Goal: Information Seeking & Learning: Check status

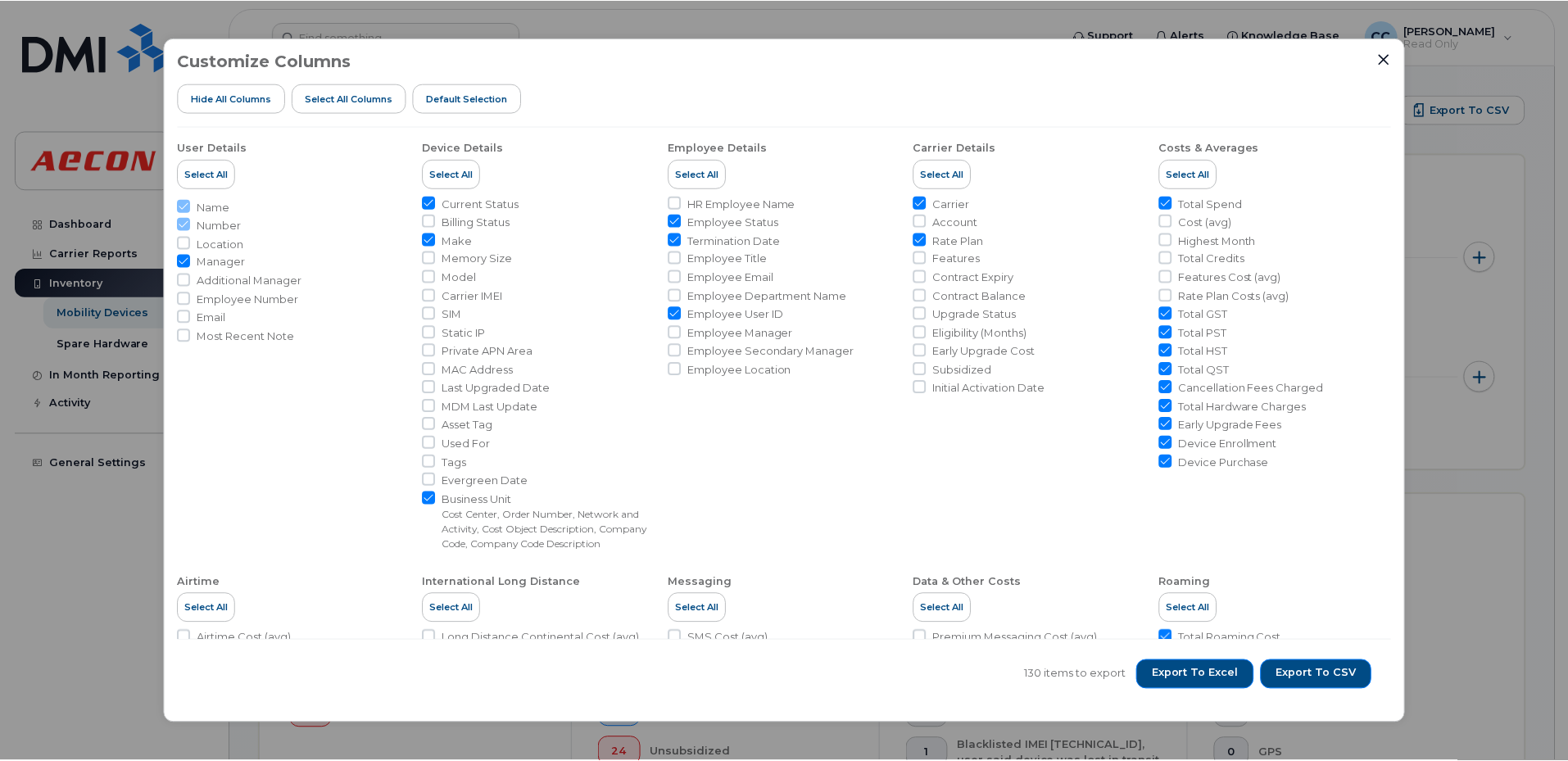
scroll to position [655, 0]
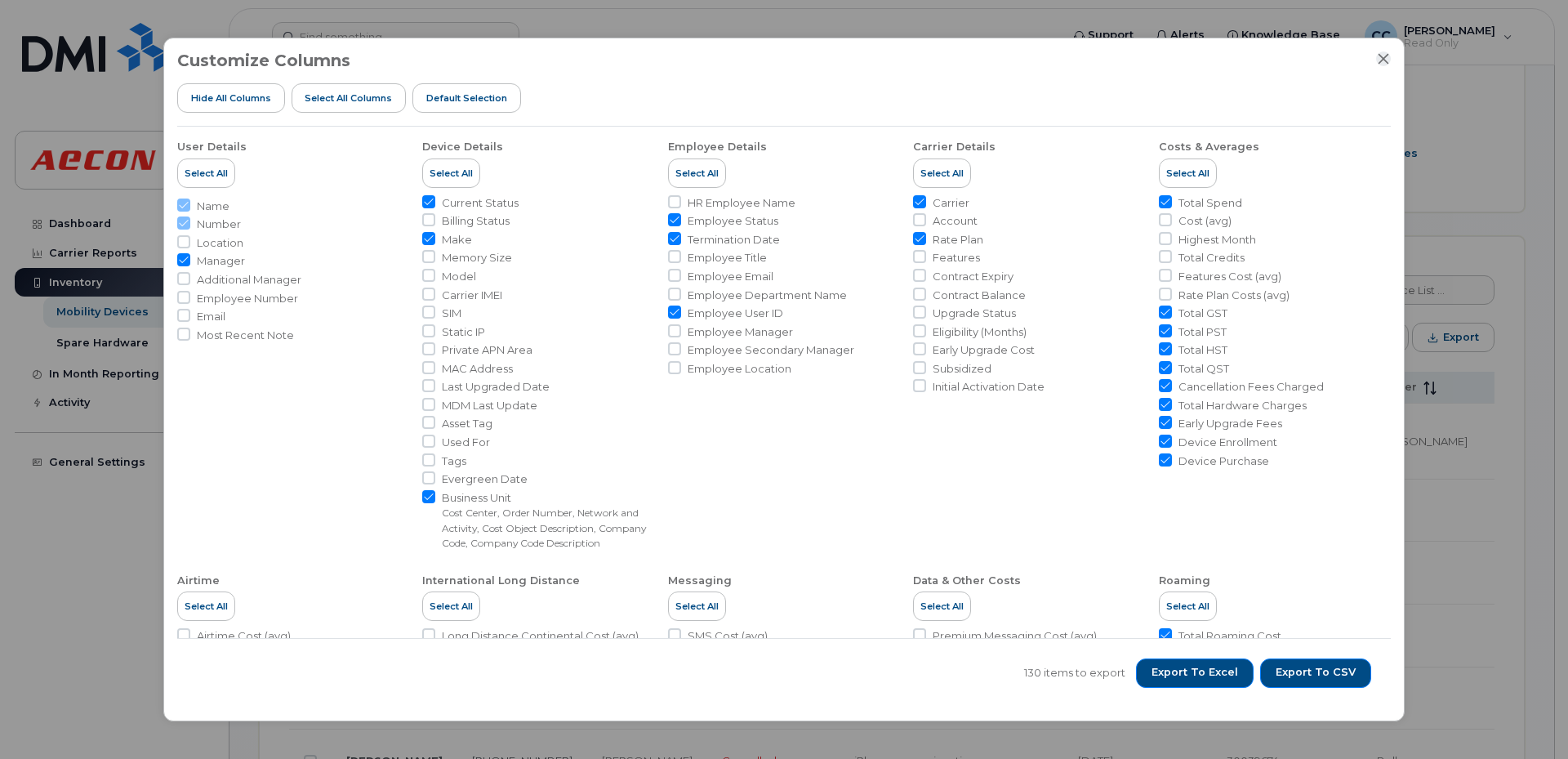
click at [1384, 58] on icon "Close" at bounding box center [1384, 58] width 13 height 13
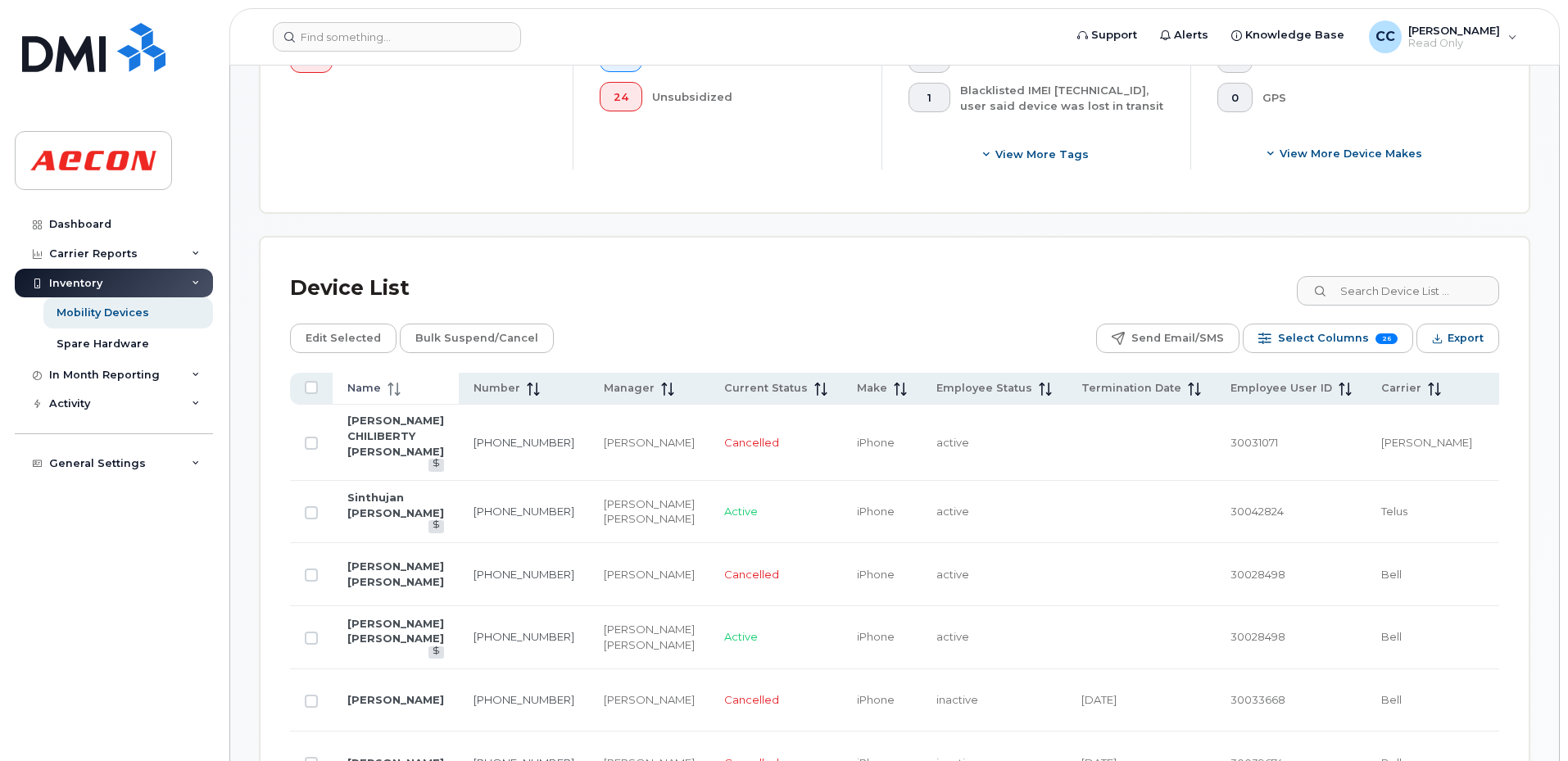
click at [374, 376] on th "Name" at bounding box center [396, 388] width 127 height 32
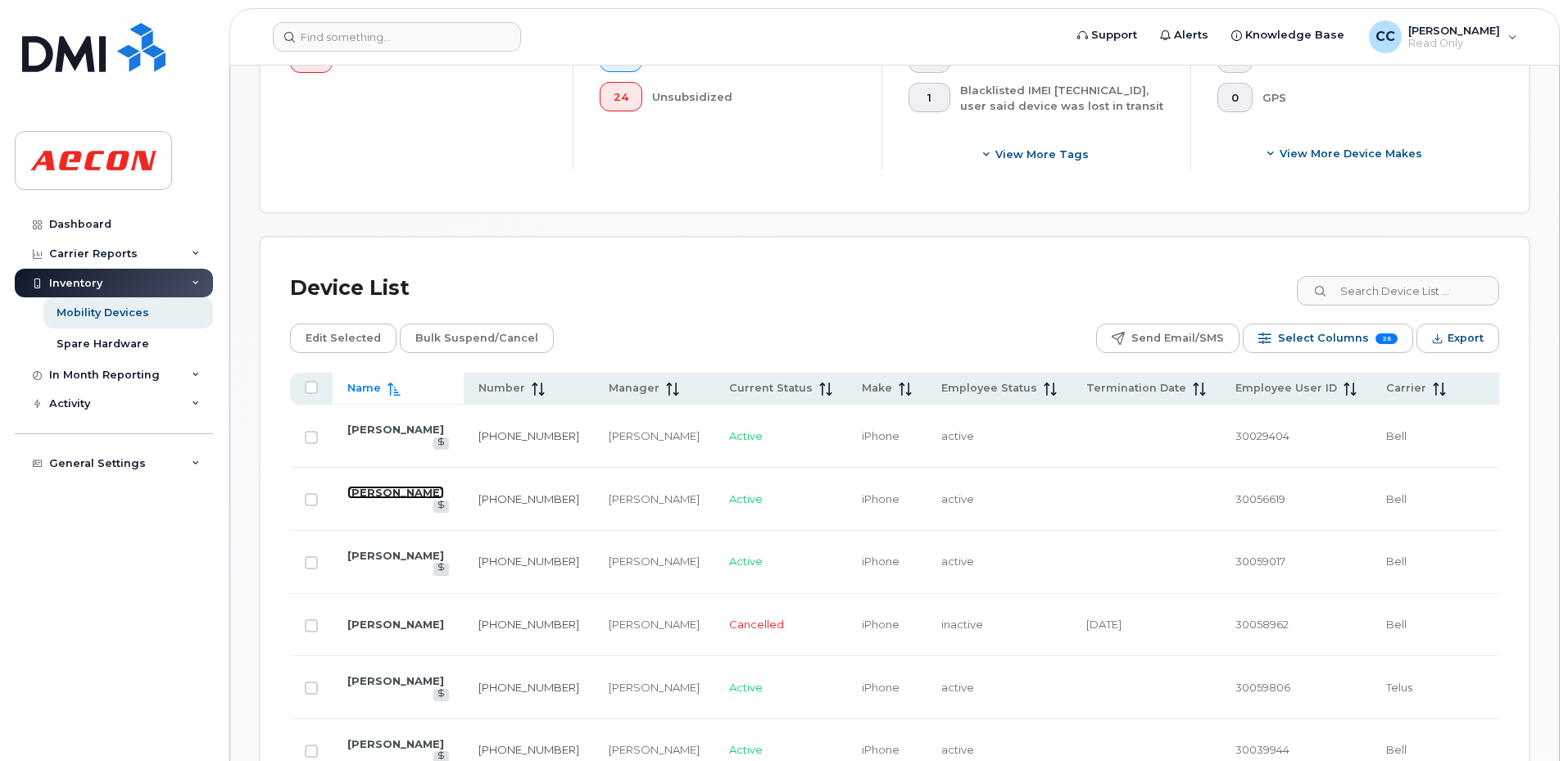
drag, startPoint x: 366, startPoint y: 499, endPoint x: 354, endPoint y: 491, distance: 14.4
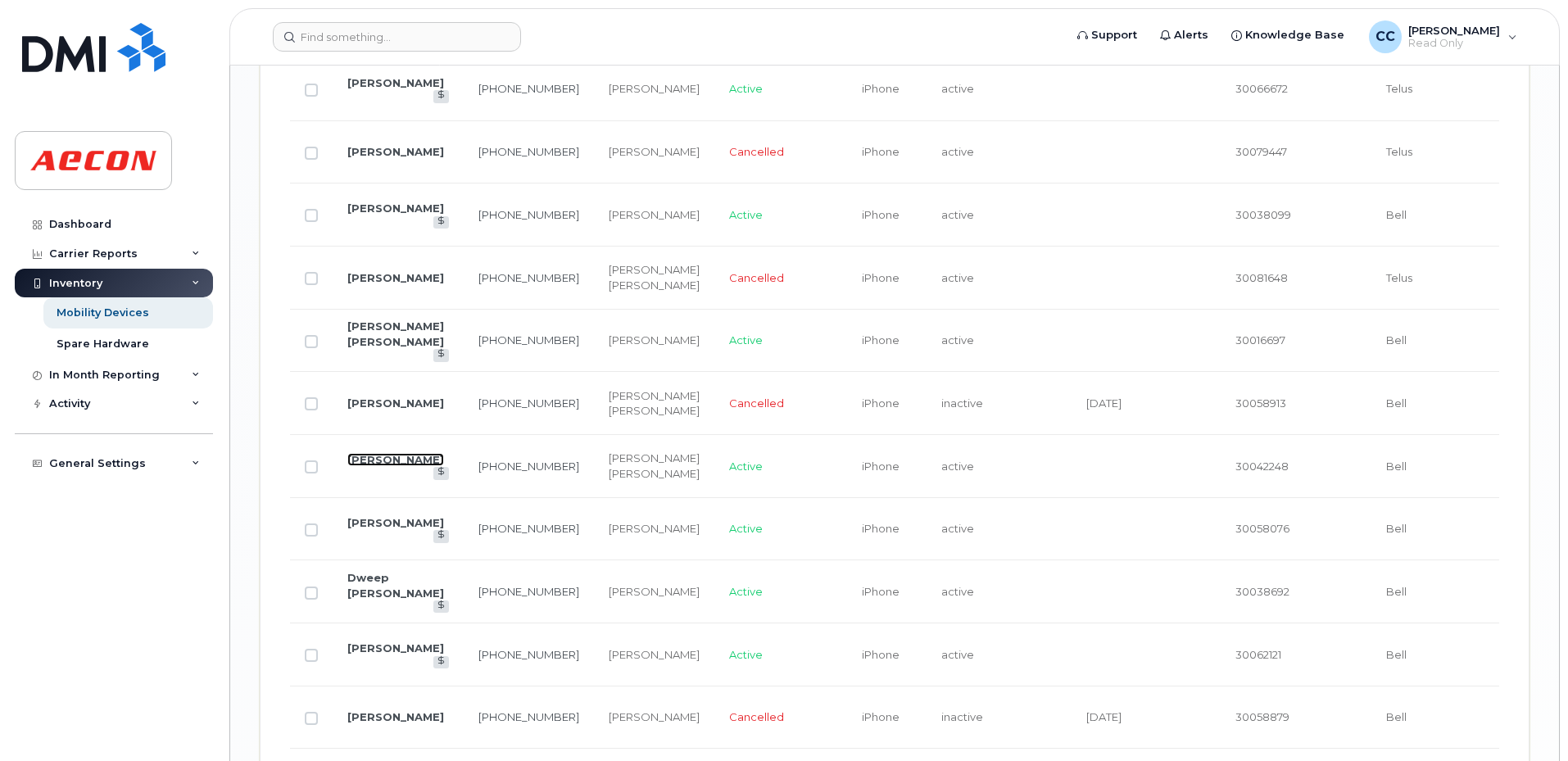
scroll to position [2621, 0]
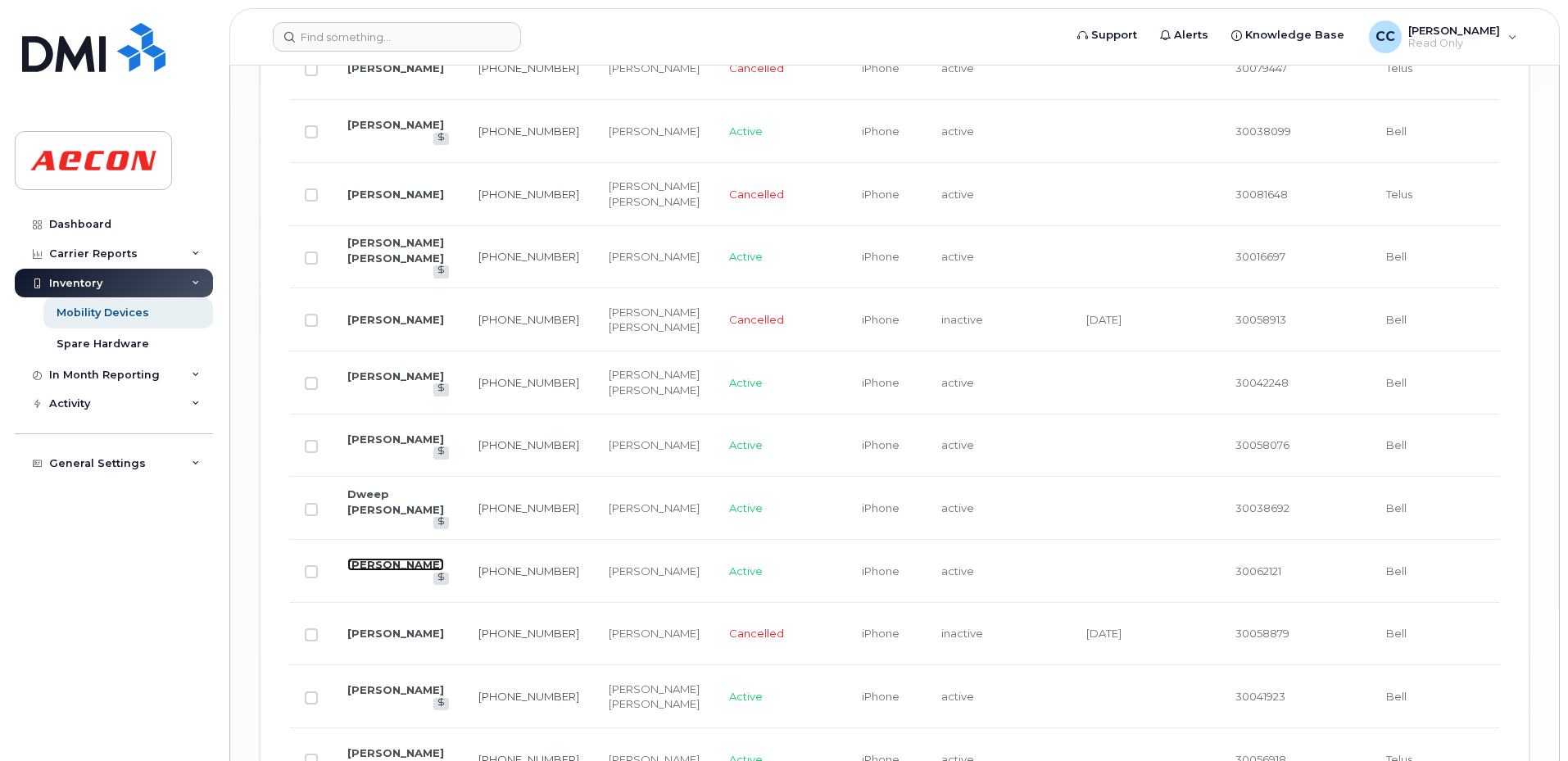
drag, startPoint x: 382, startPoint y: 546, endPoint x: 371, endPoint y: 556, distance: 14.9
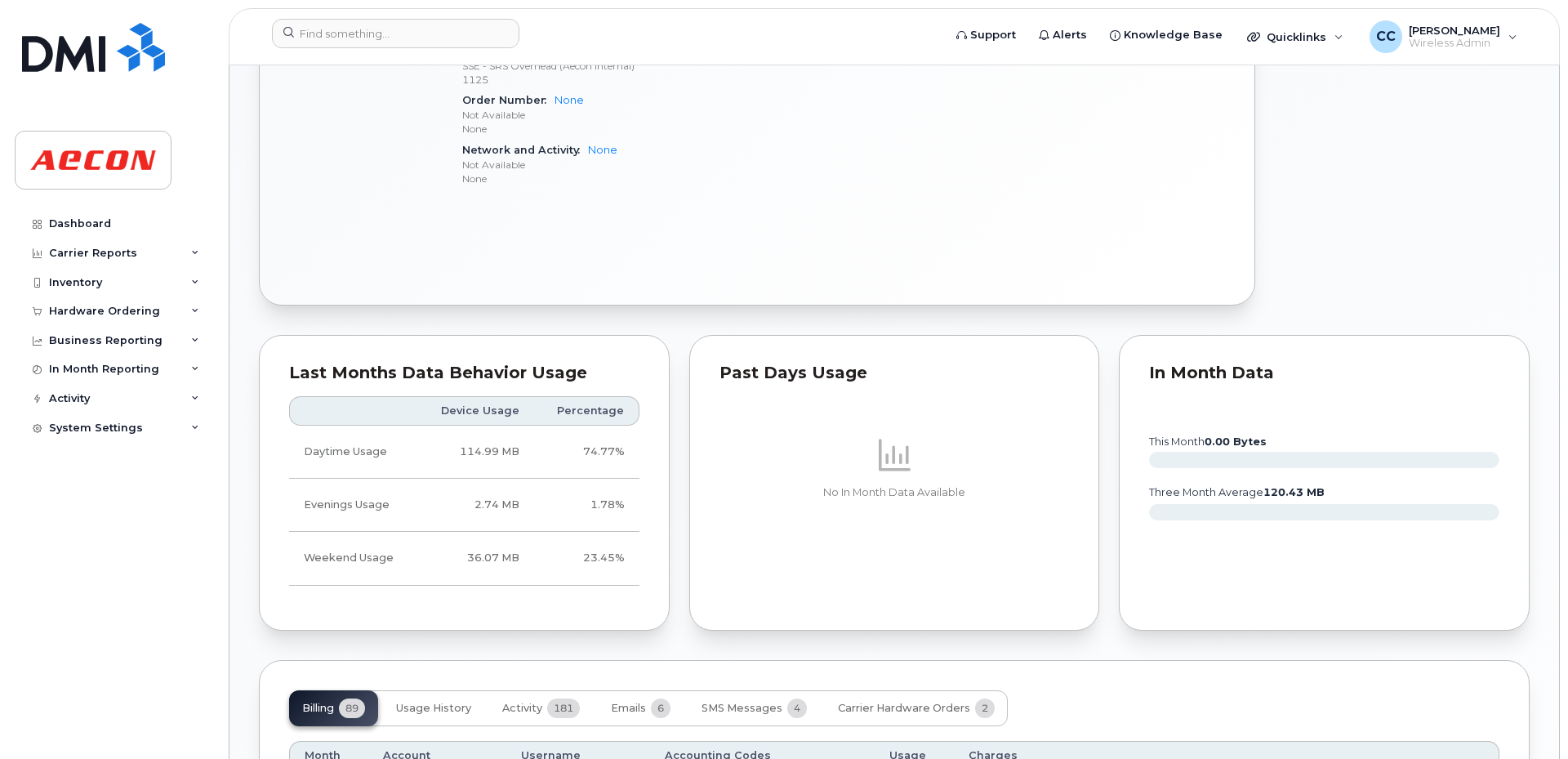
scroll to position [1307, 0]
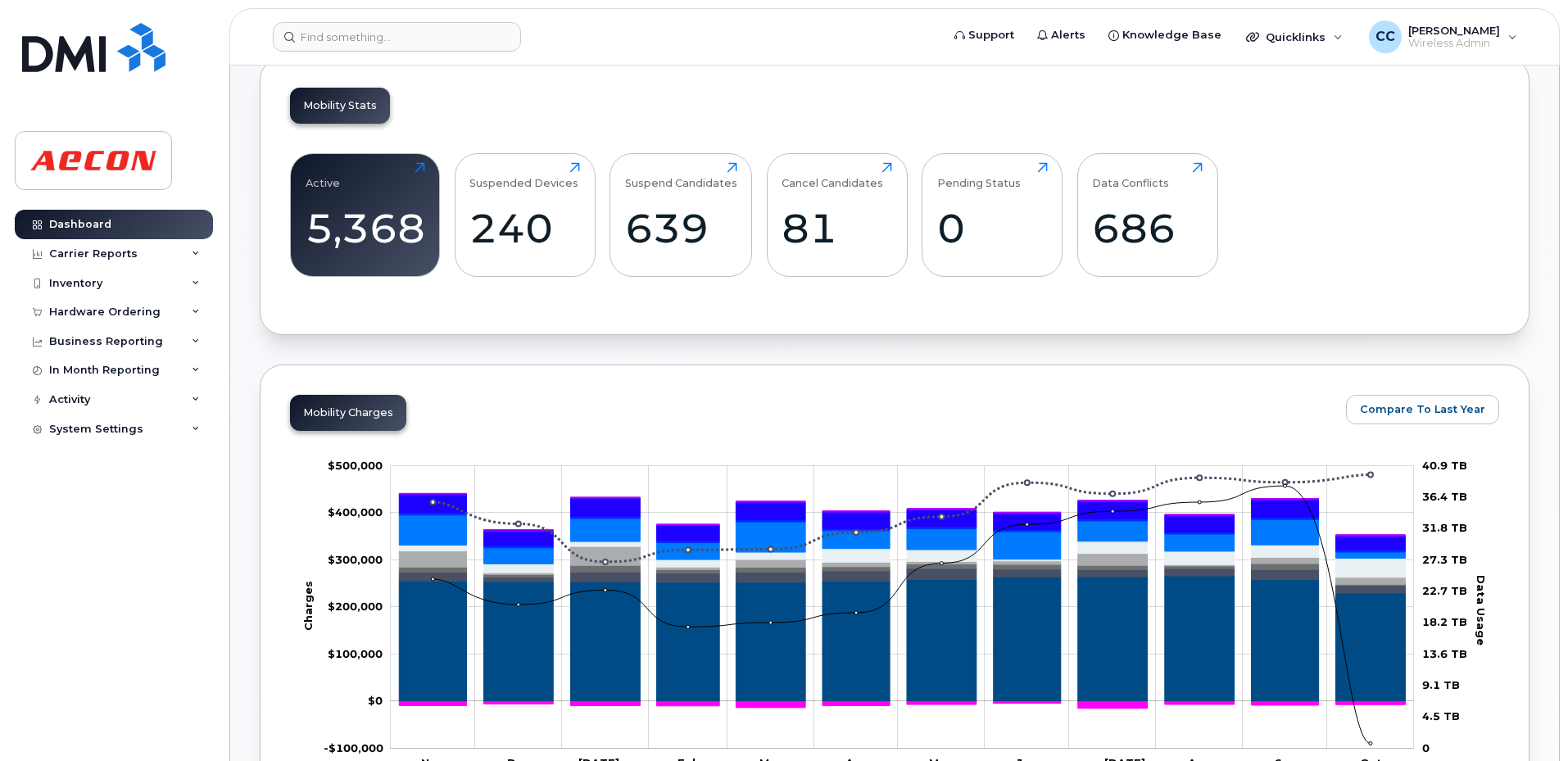
scroll to position [327, 0]
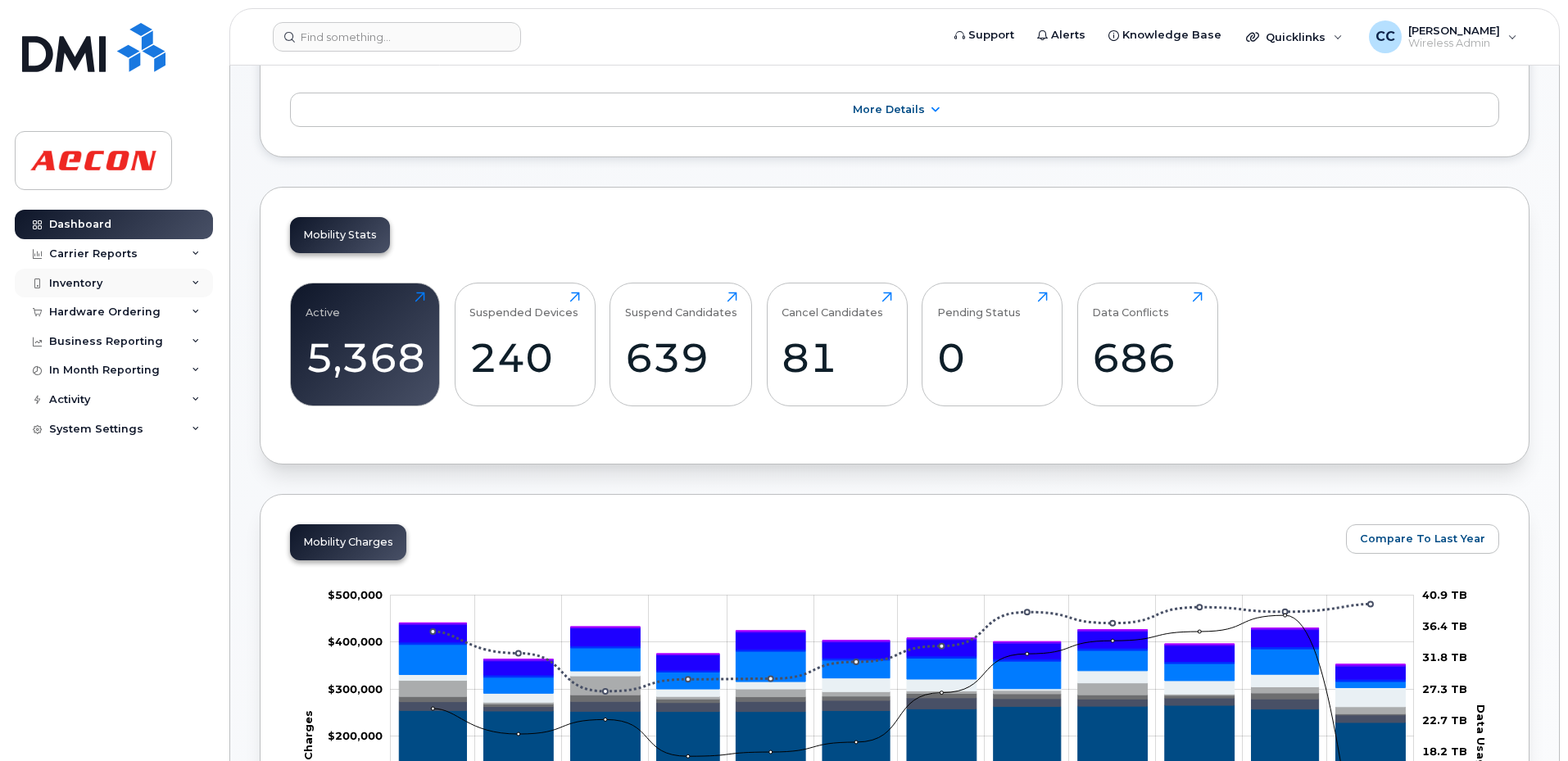
click at [75, 277] on div "Inventory" at bounding box center [76, 283] width 53 height 13
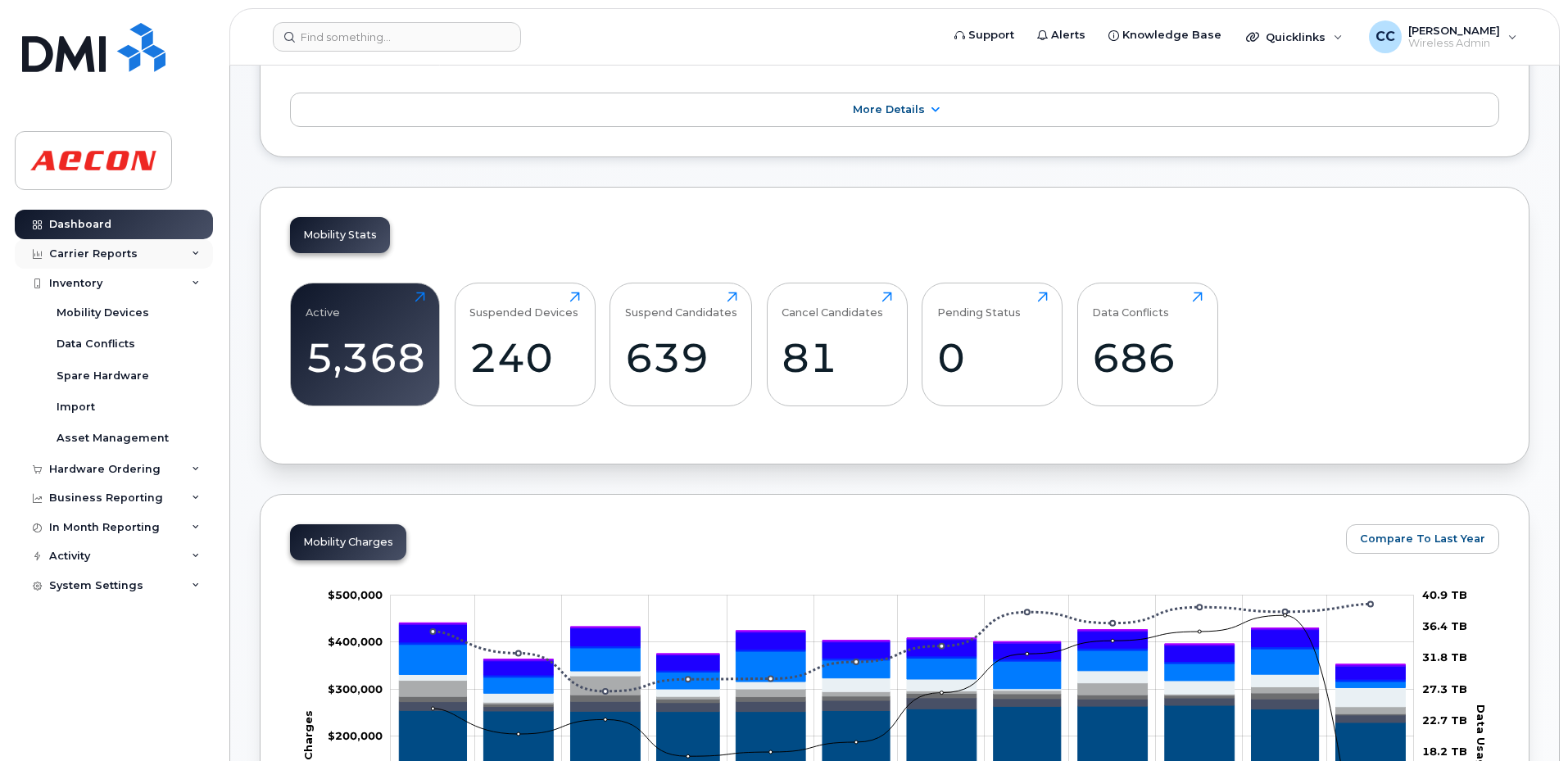
click at [114, 260] on div "Carrier Reports" at bounding box center [114, 253] width 198 height 29
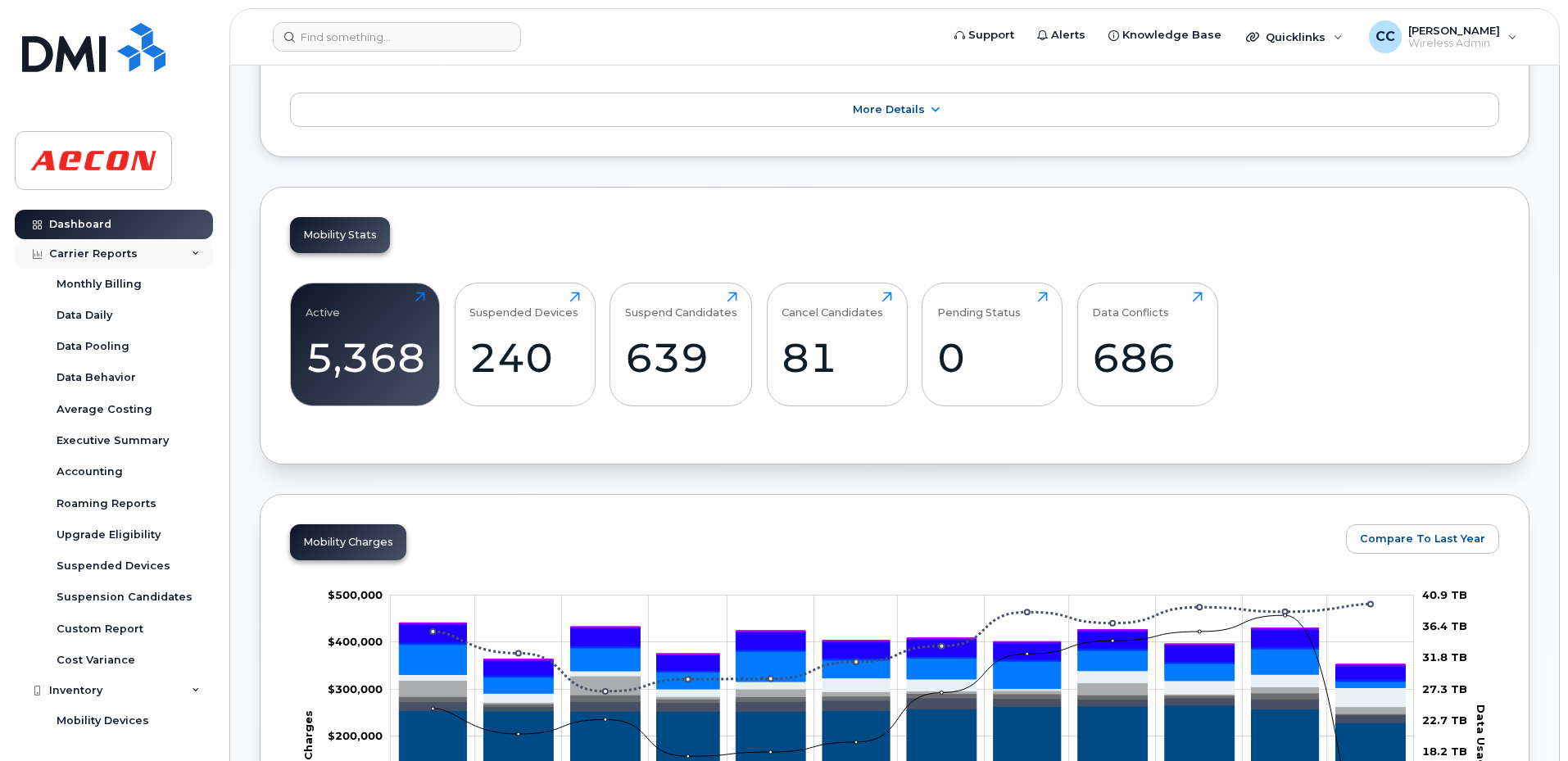
click at [114, 245] on div "Carrier Reports" at bounding box center [114, 253] width 198 height 29
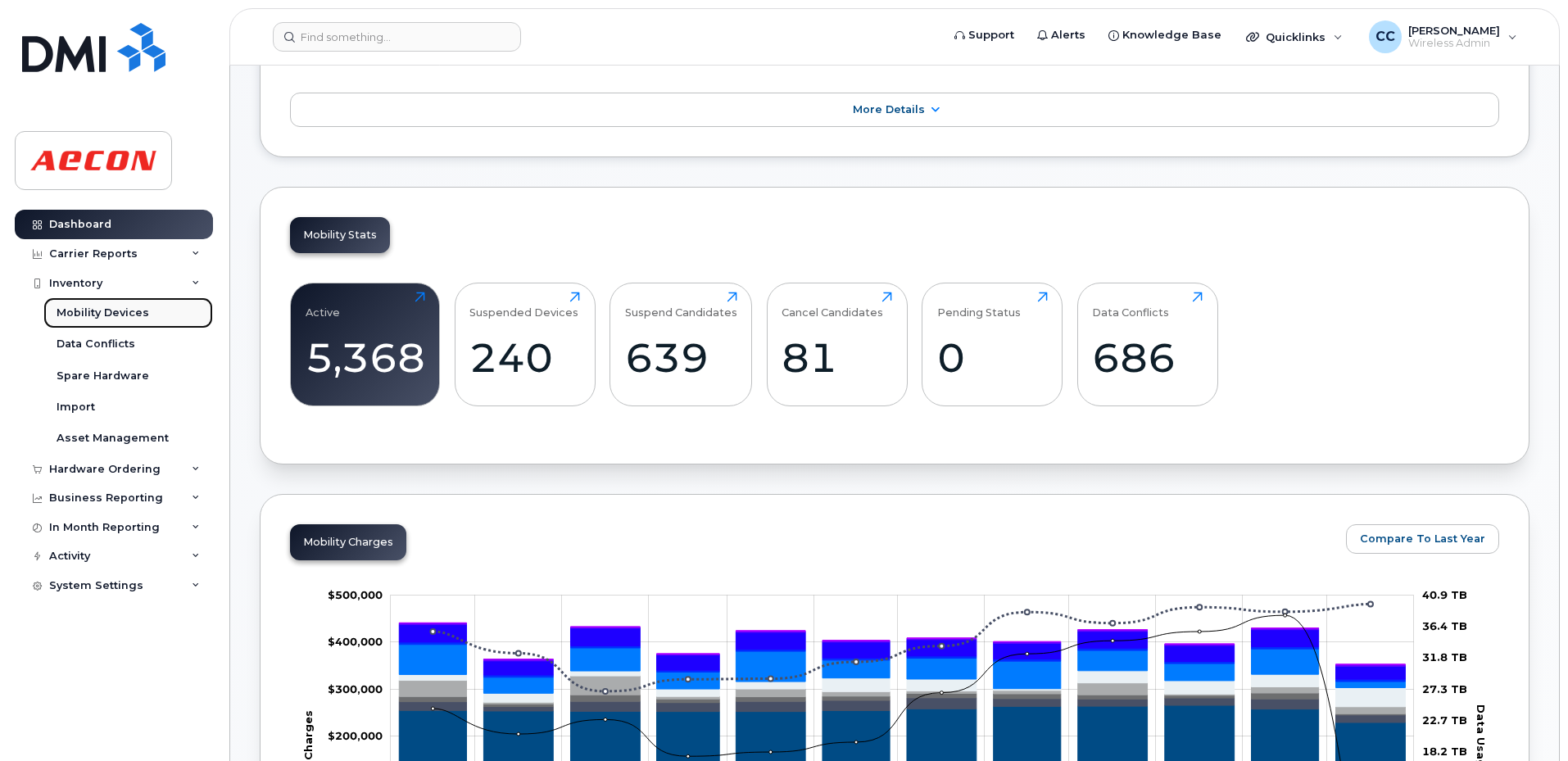
click at [112, 309] on div "Mobility Devices" at bounding box center [103, 312] width 93 height 15
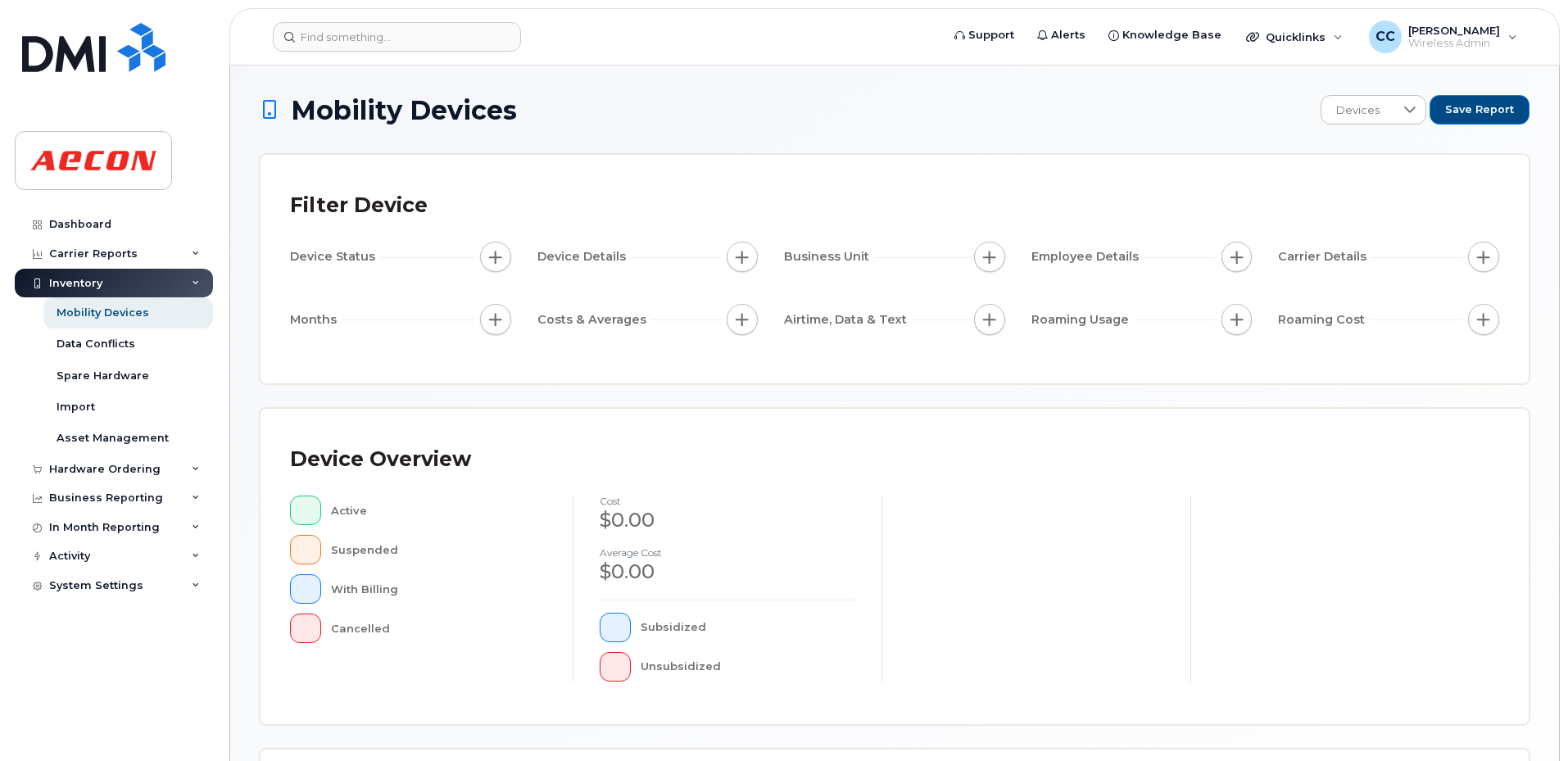
click at [489, 317] on span "button" at bounding box center [496, 319] width 13 height 13
click at [490, 319] on span "button" at bounding box center [496, 319] width 13 height 13
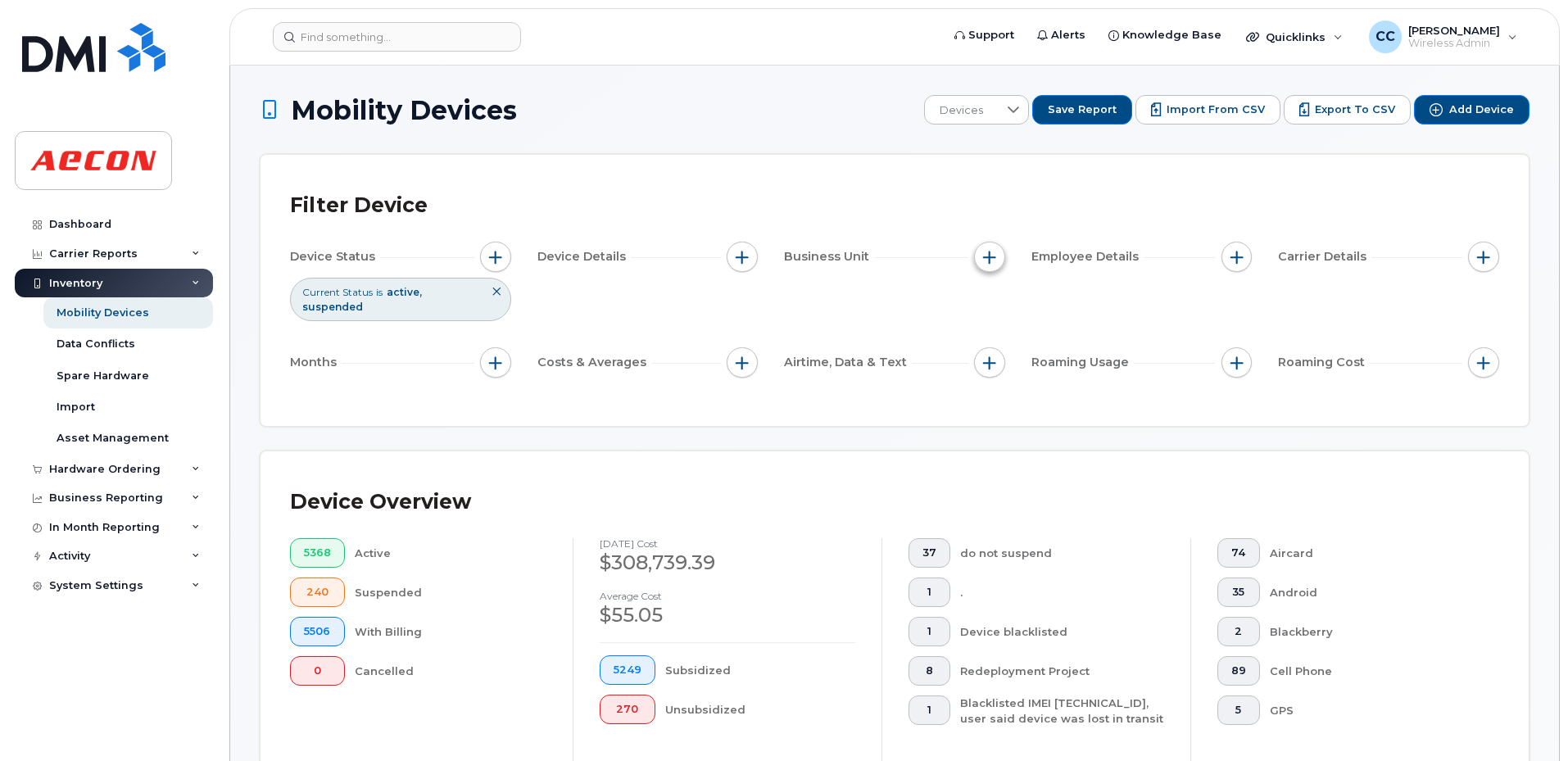
click at [980, 267] on button "button" at bounding box center [989, 257] width 31 height 31
click at [998, 333] on input "Cost Center" at bounding box center [993, 332] width 13 height 13
checkbox input "true"
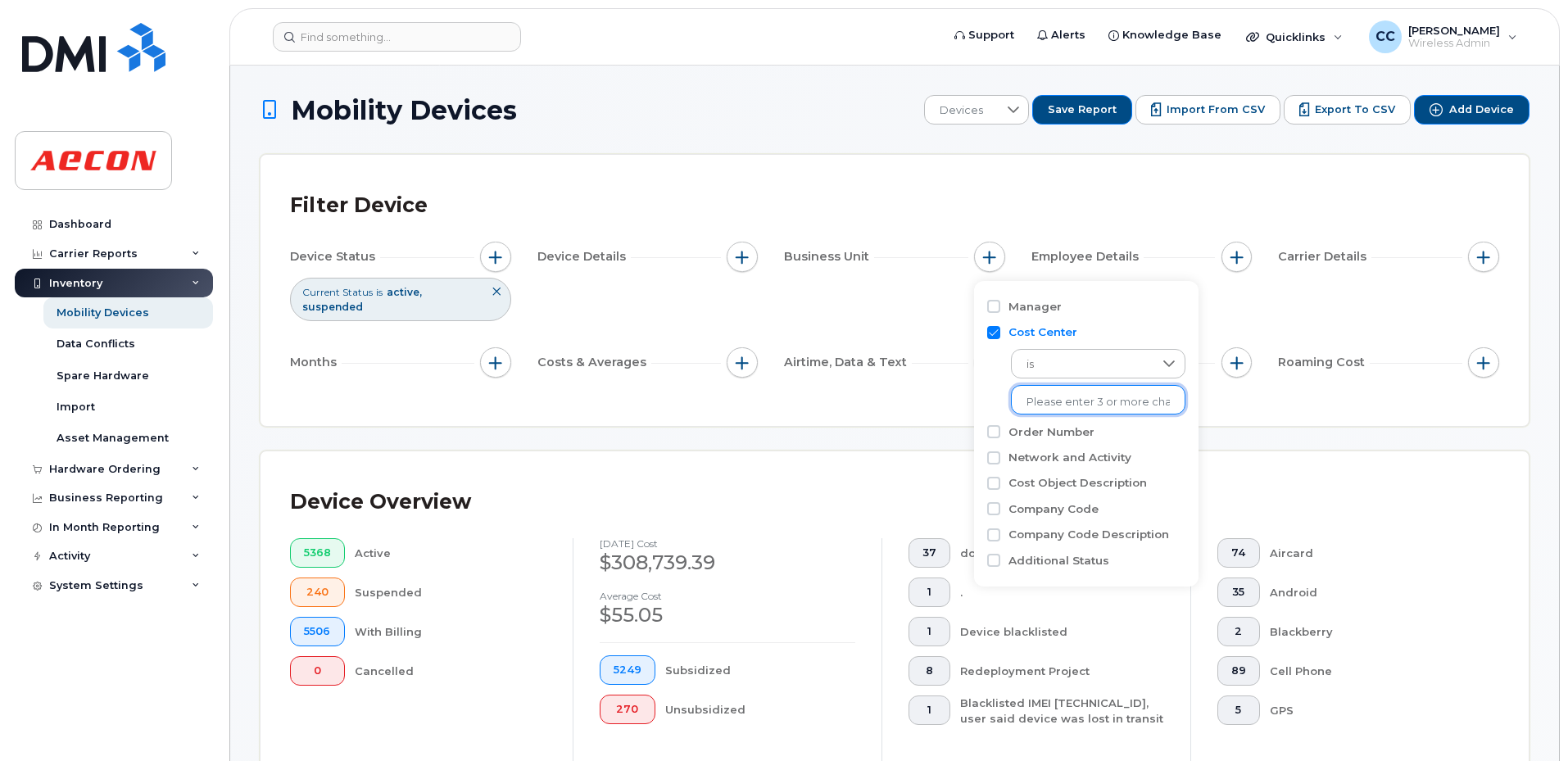
click at [1031, 393] on li at bounding box center [1098, 402] width 143 height 24
click at [1032, 393] on li at bounding box center [1098, 402] width 143 height 24
click at [1040, 403] on input "text" at bounding box center [1098, 402] width 143 height 15
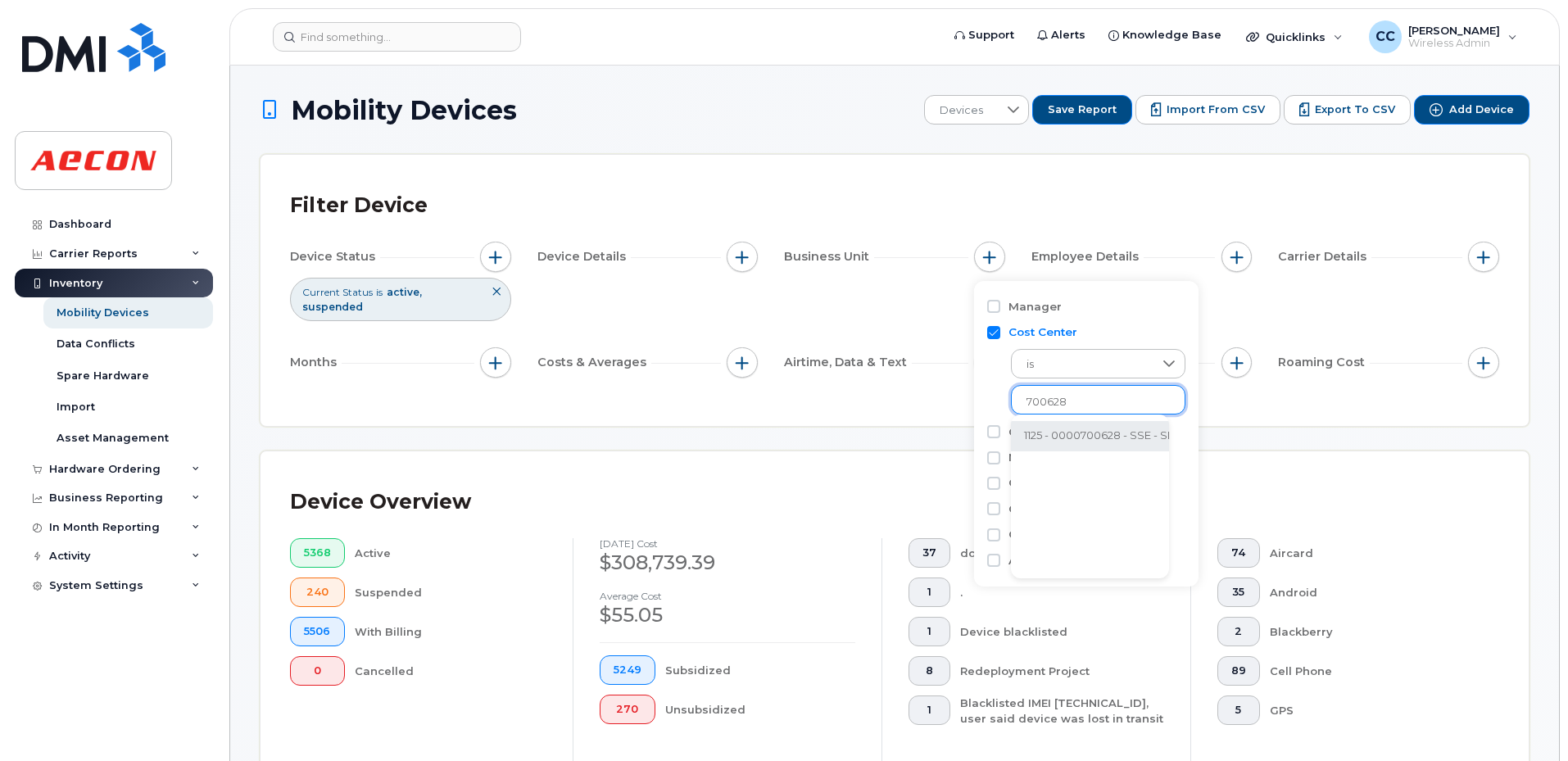
type input "700628"
click at [1026, 435] on li "1125 - 0000700628 - SSE - SRS Overhead (Aecon internal)" at bounding box center [1174, 436] width 328 height 30
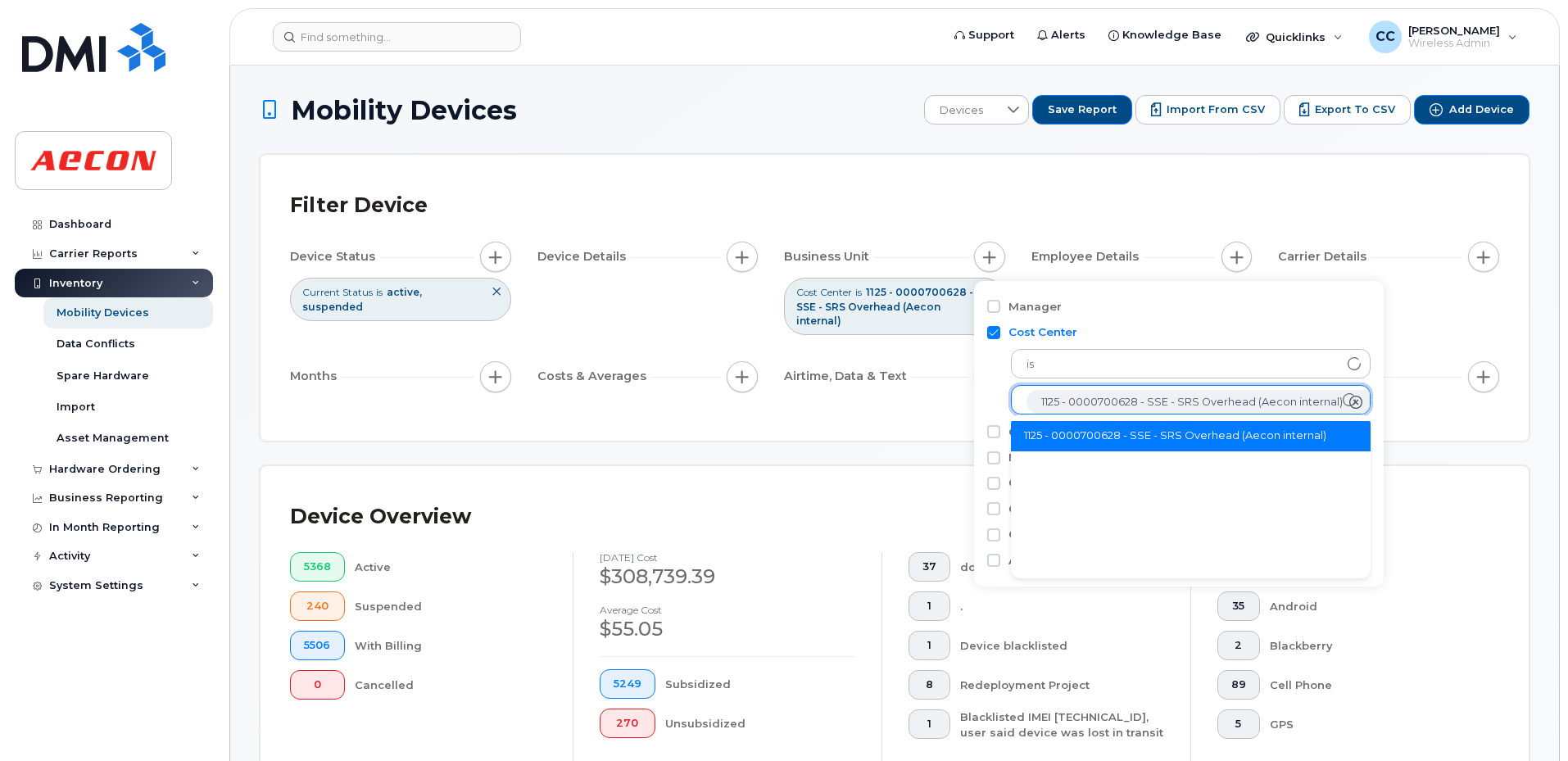
scroll to position [33, 0]
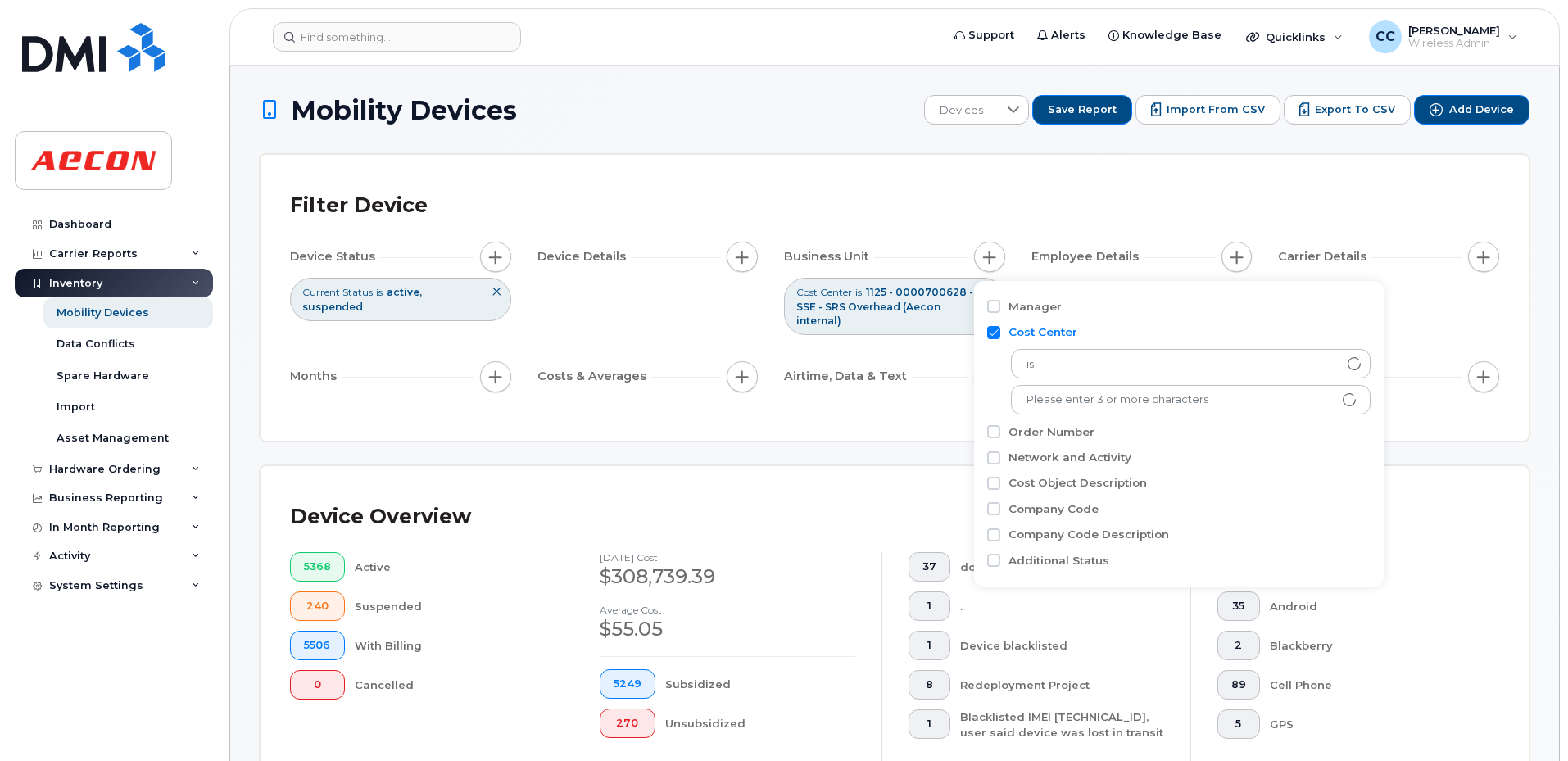
click at [489, 380] on span "button" at bounding box center [496, 376] width 13 height 13
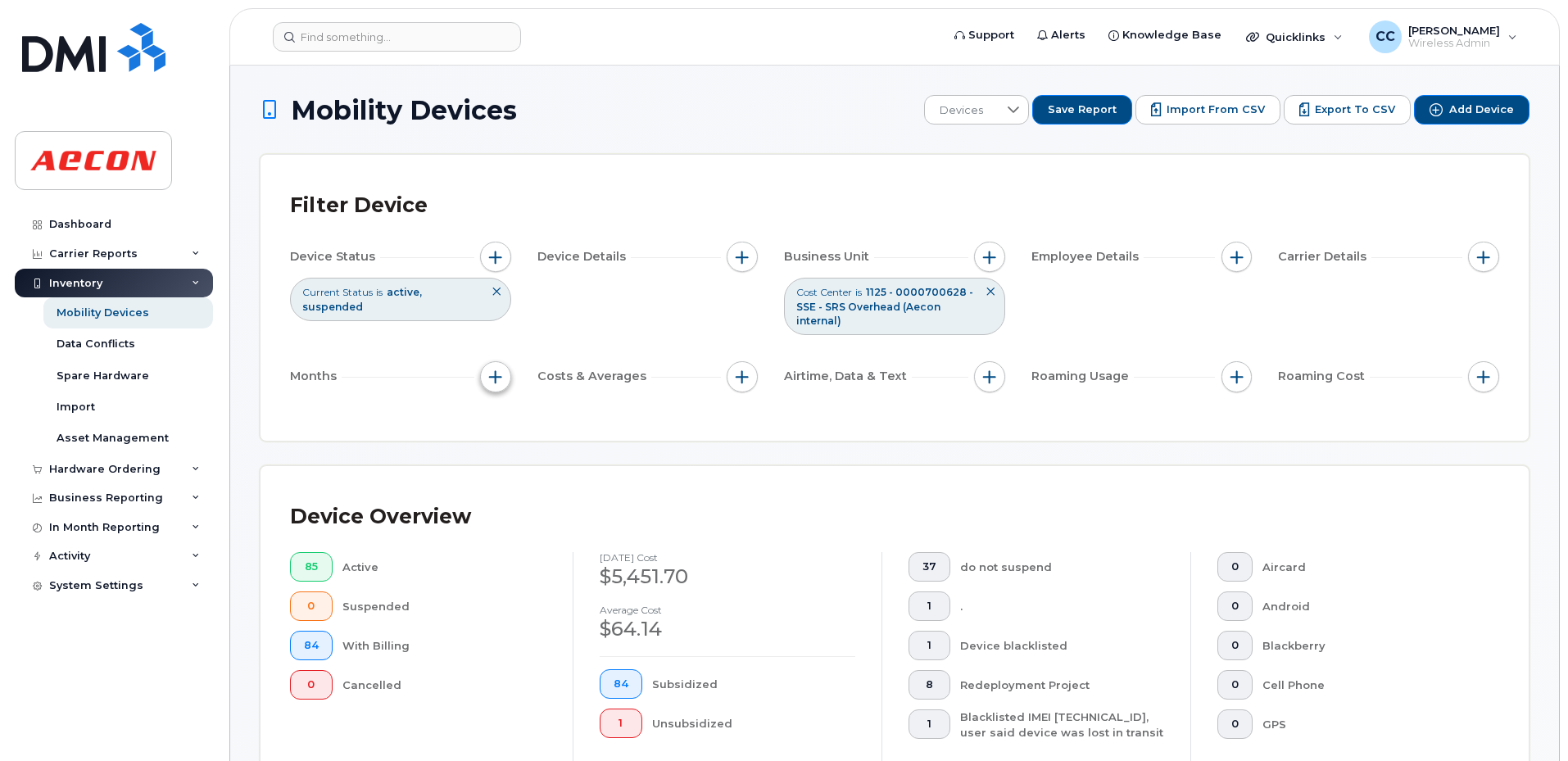
click at [496, 386] on button "button" at bounding box center [495, 376] width 31 height 31
click at [499, 427] on input "Billing Cycle" at bounding box center [499, 427] width 13 height 13
checkbox input "true"
click at [542, 480] on span at bounding box center [536, 493] width 37 height 29
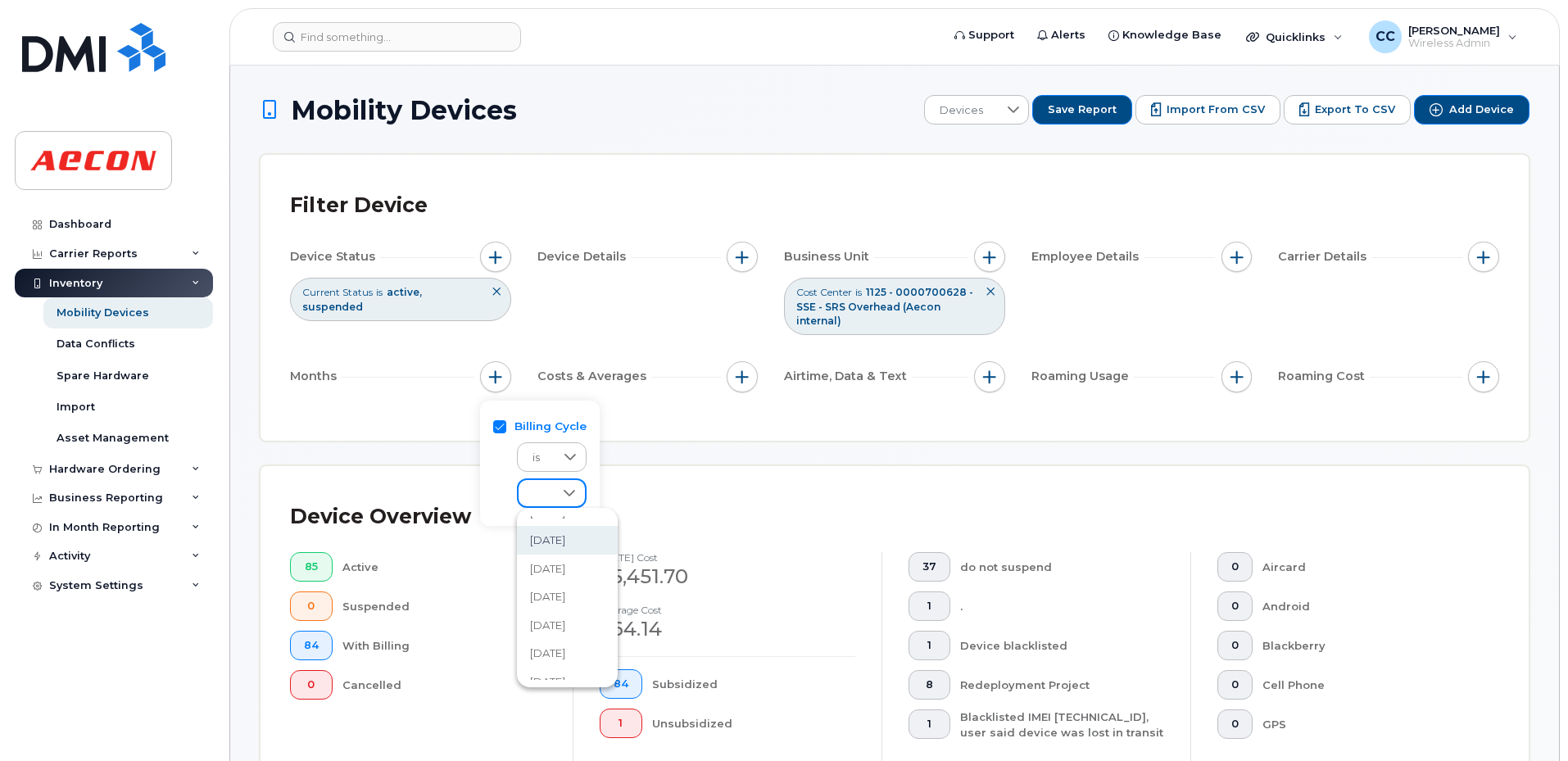
click at [565, 546] on span "September 2025" at bounding box center [548, 541] width 35 height 16
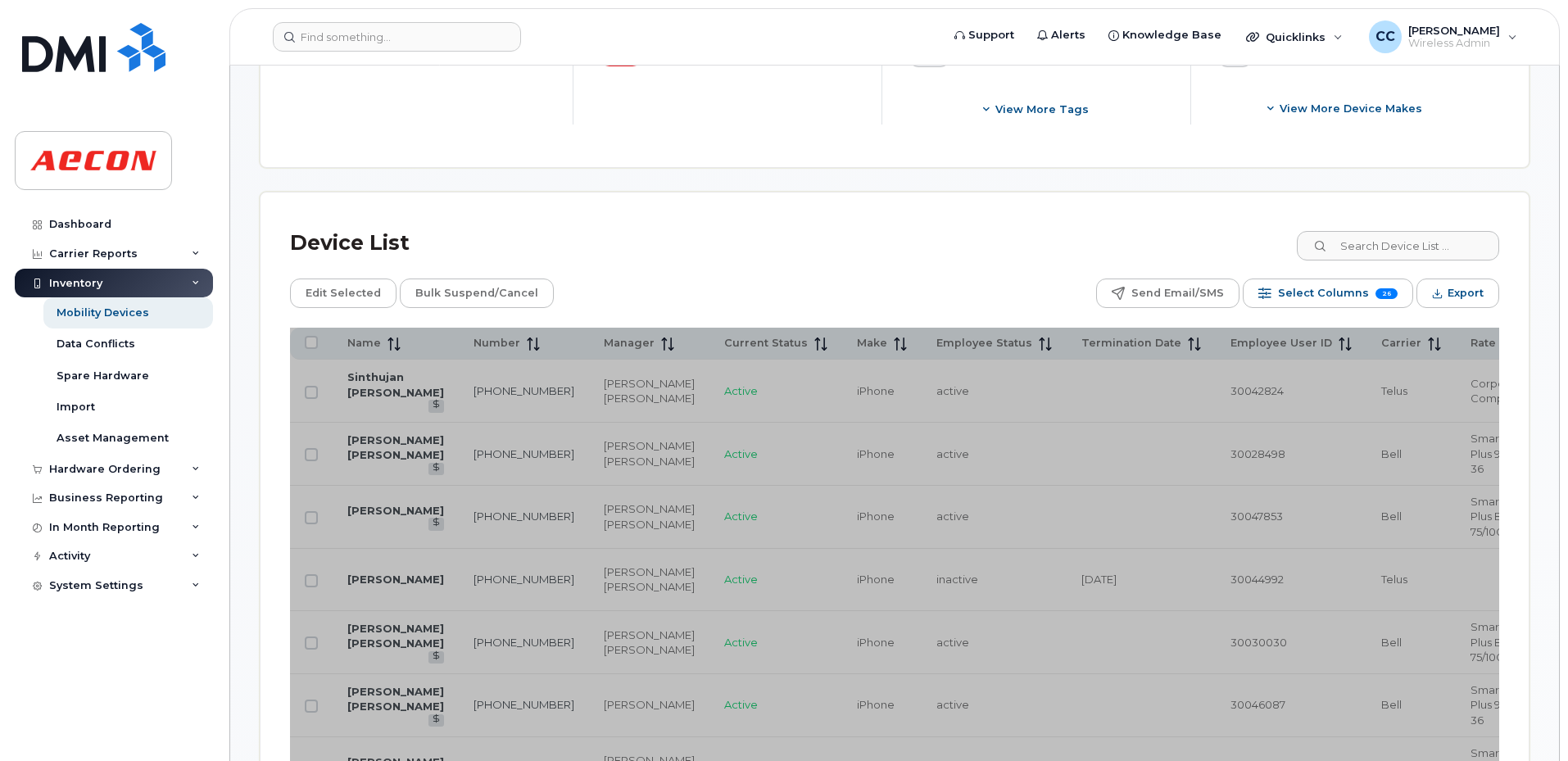
scroll to position [327, 0]
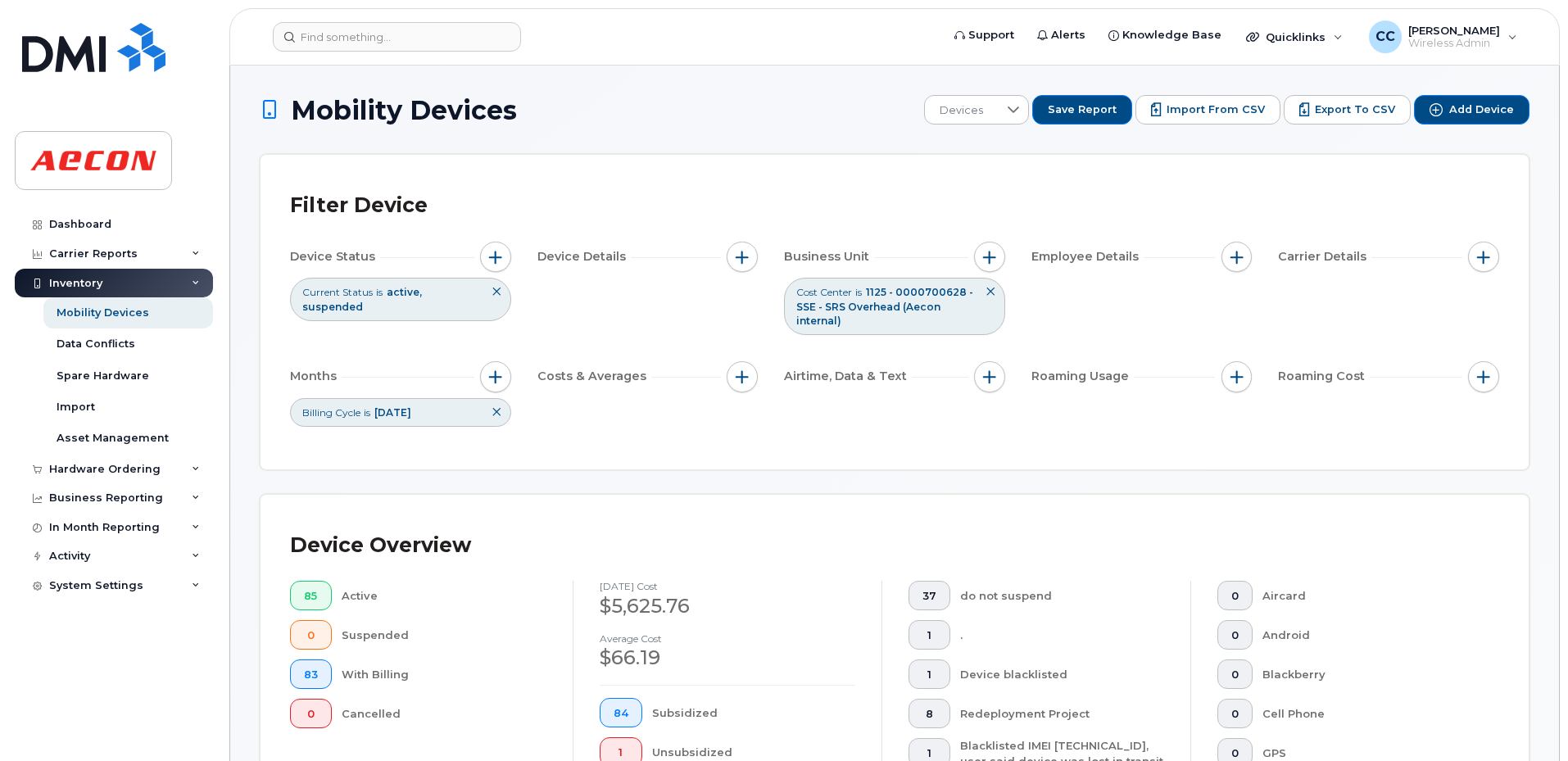
scroll to position [655, 0]
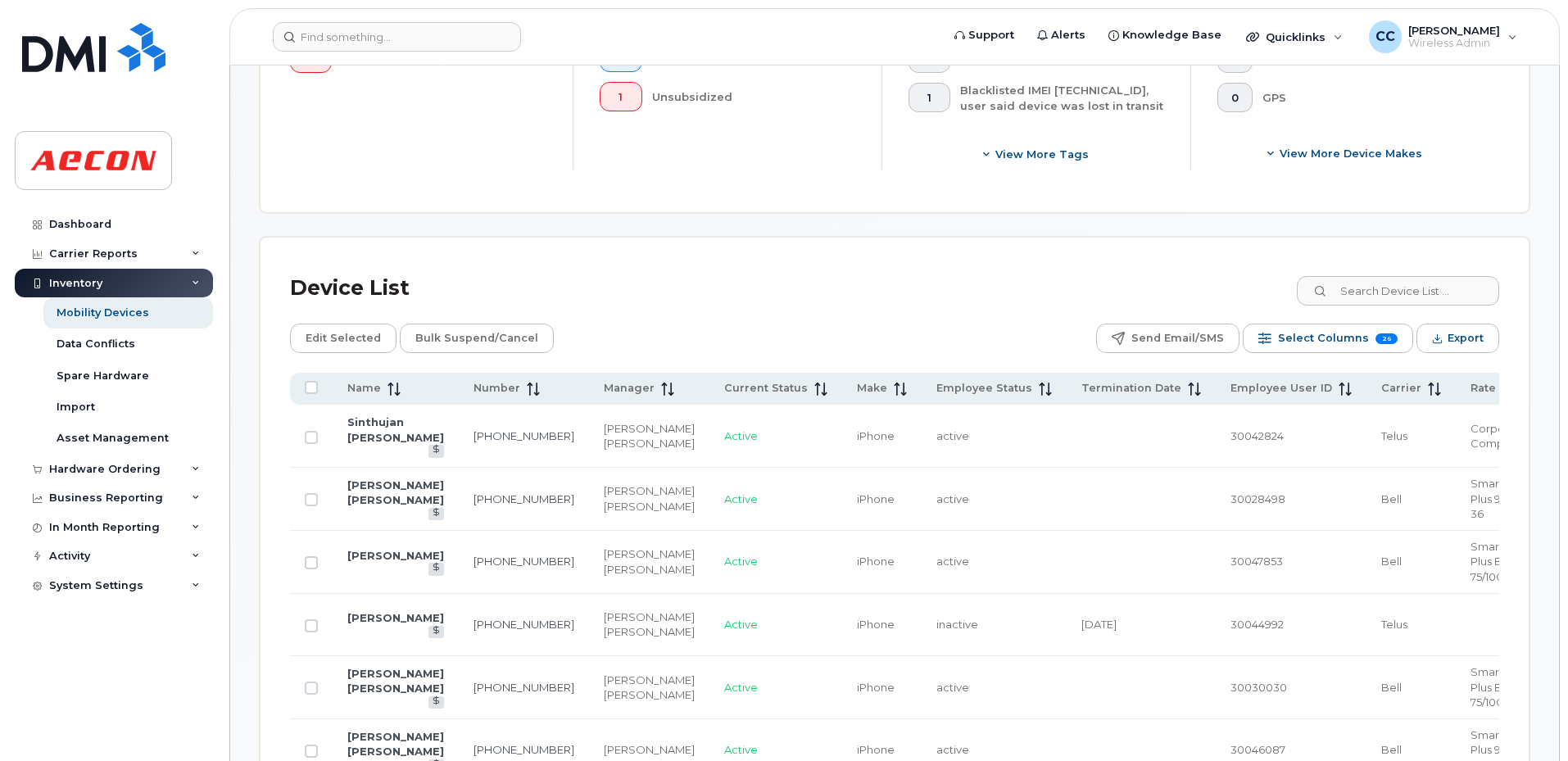
drag, startPoint x: 370, startPoint y: 386, endPoint x: 518, endPoint y: 350, distance: 152.3
click at [371, 386] on span "Name" at bounding box center [364, 388] width 34 height 15
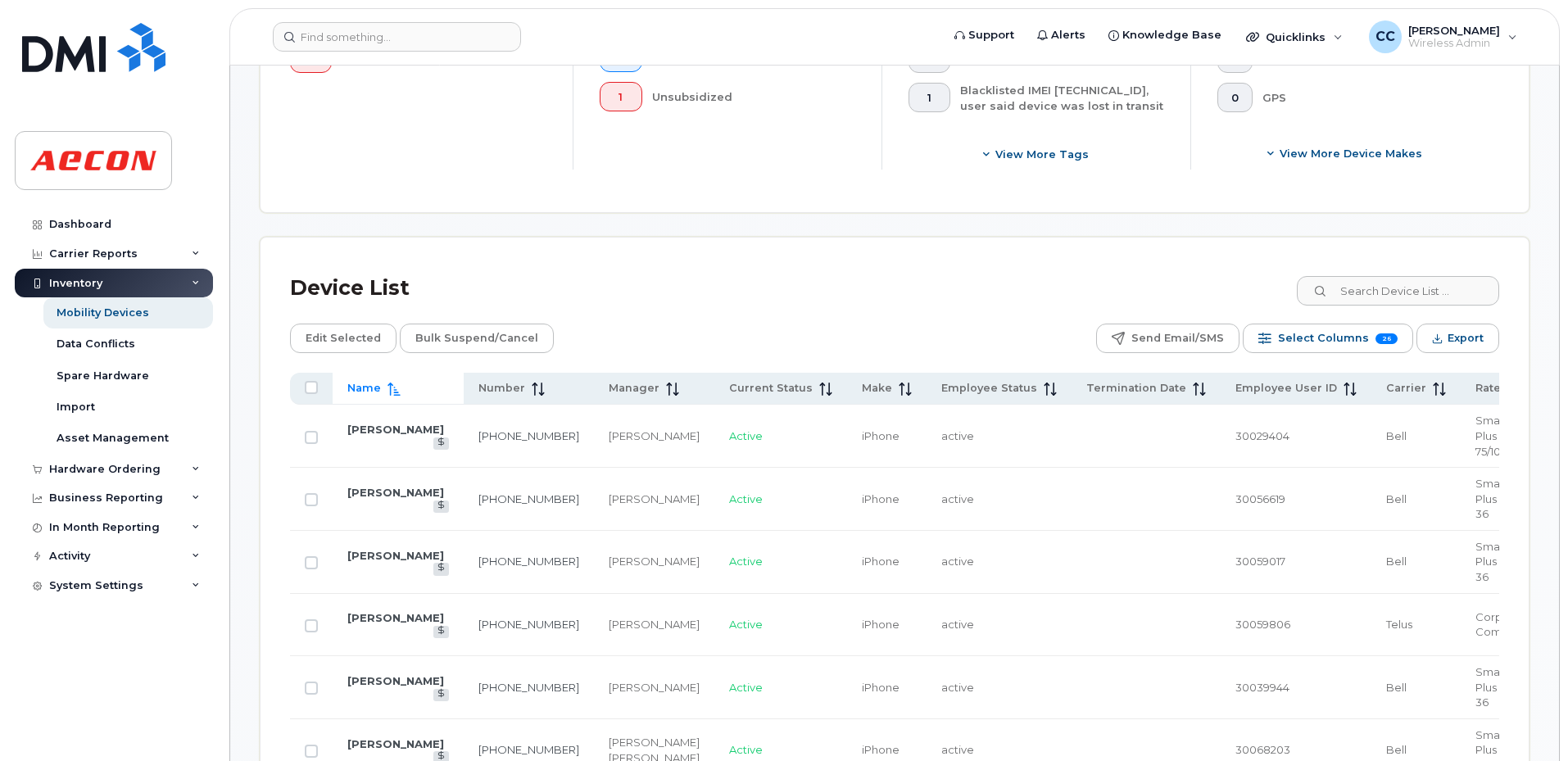
drag, startPoint x: 374, startPoint y: 442, endPoint x: 594, endPoint y: 252, distance: 290.7
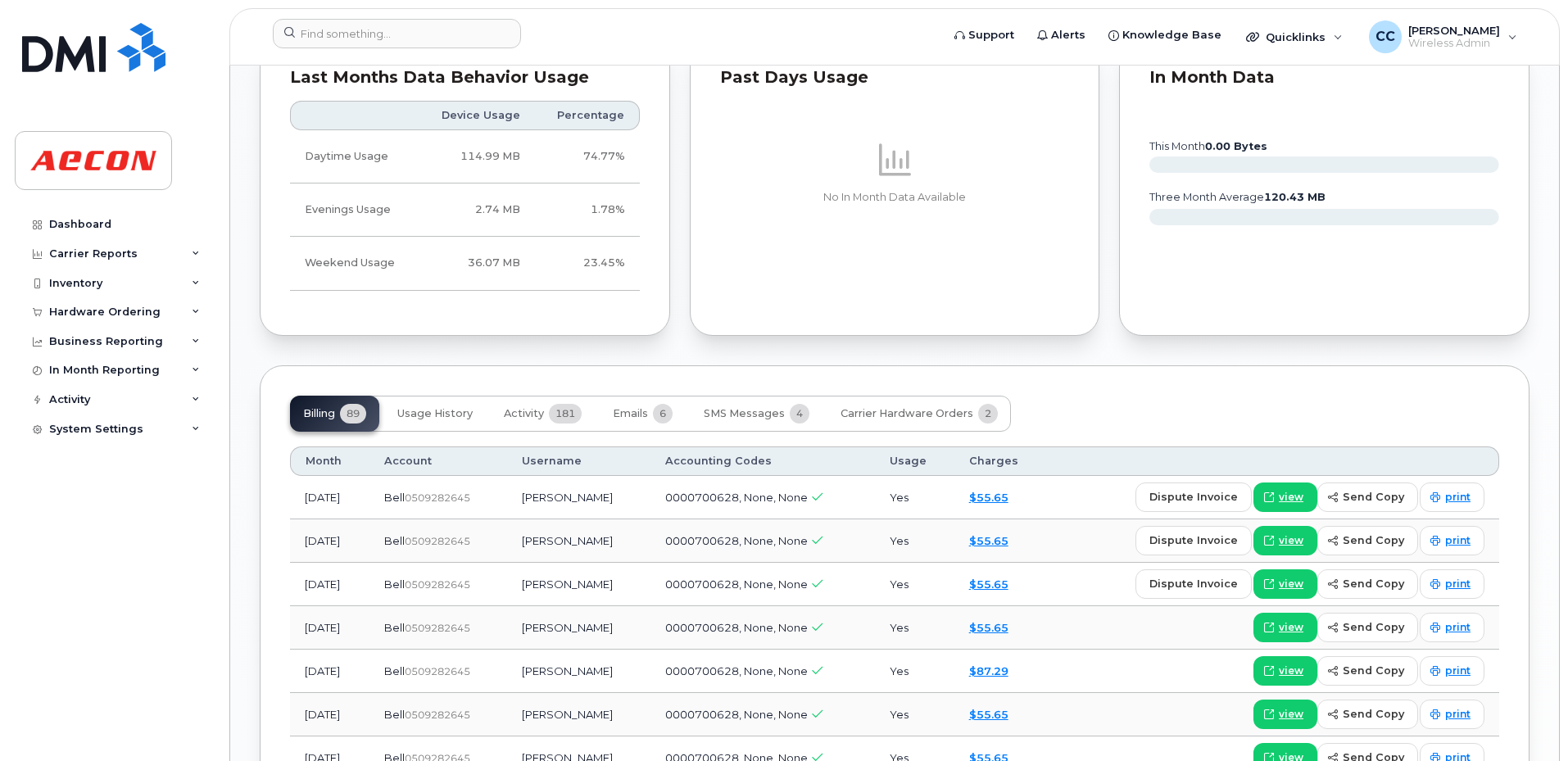
scroll to position [1311, 0]
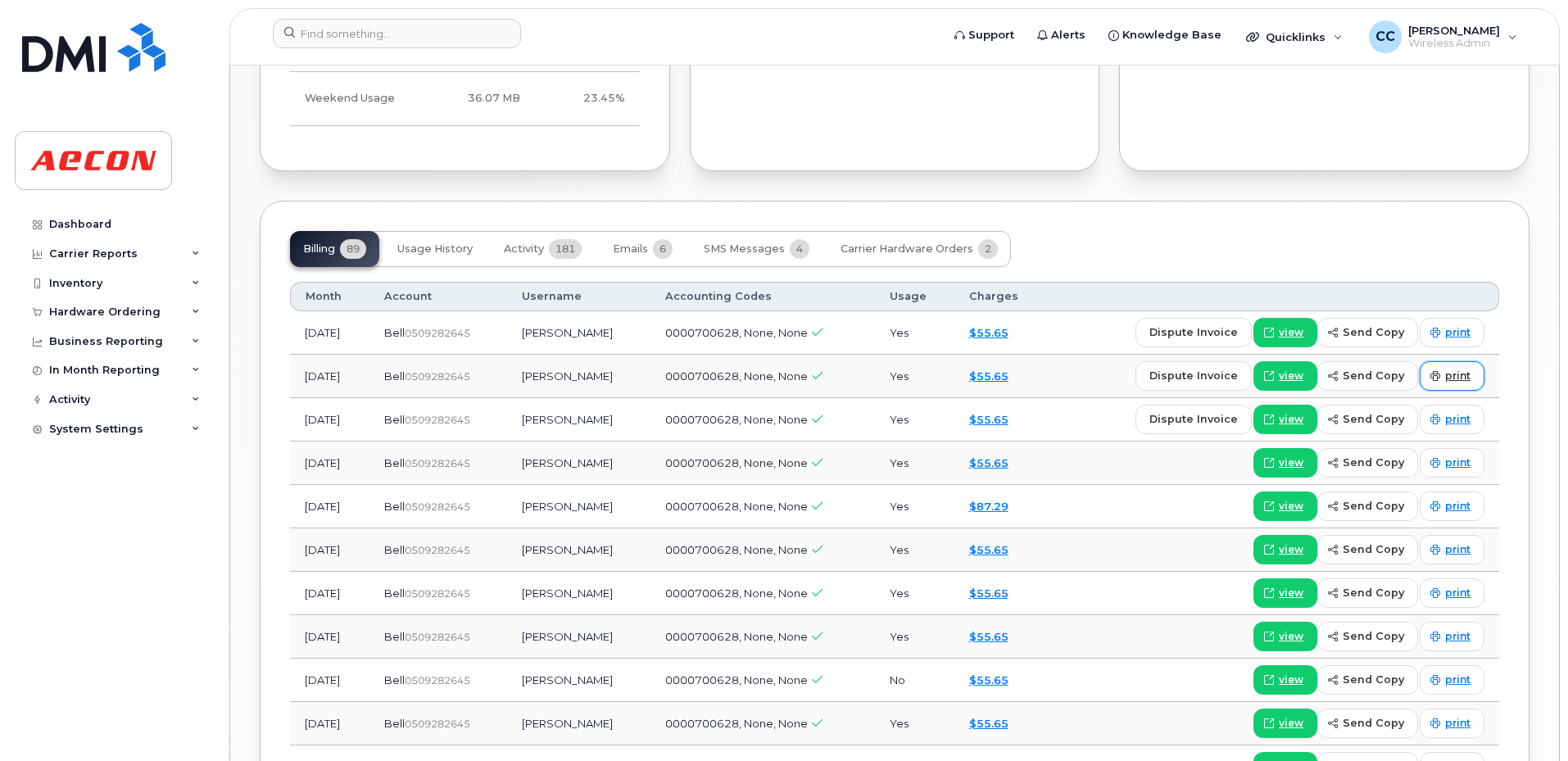
click at [1457, 372] on span "print" at bounding box center [1457, 376] width 26 height 15
